Goal: Navigation & Orientation: Find specific page/section

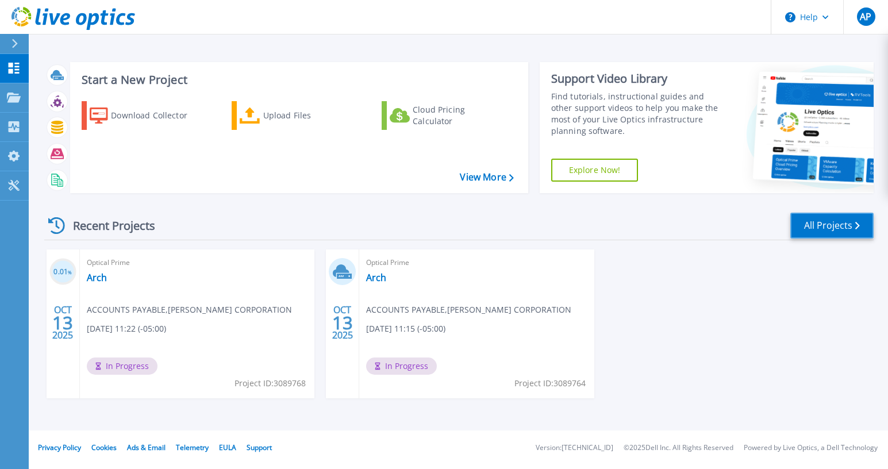
click at [818, 230] on link "All Projects" at bounding box center [831, 226] width 83 height 26
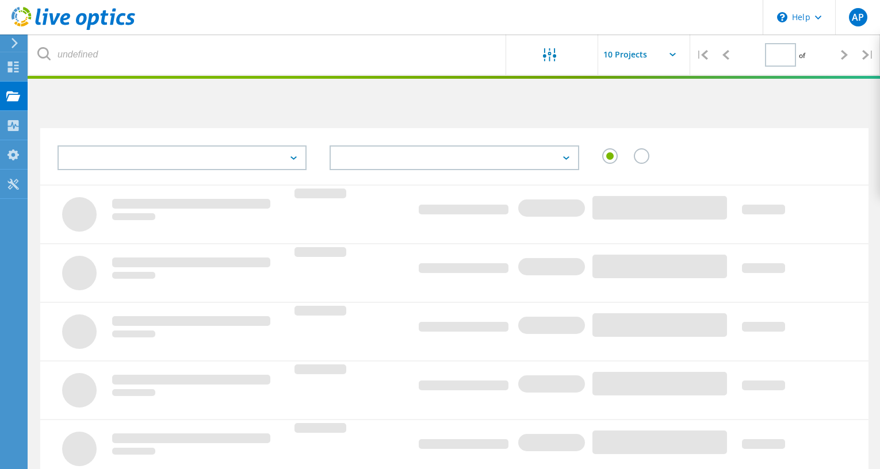
type input "1"
